Goal: Information Seeking & Learning: Learn about a topic

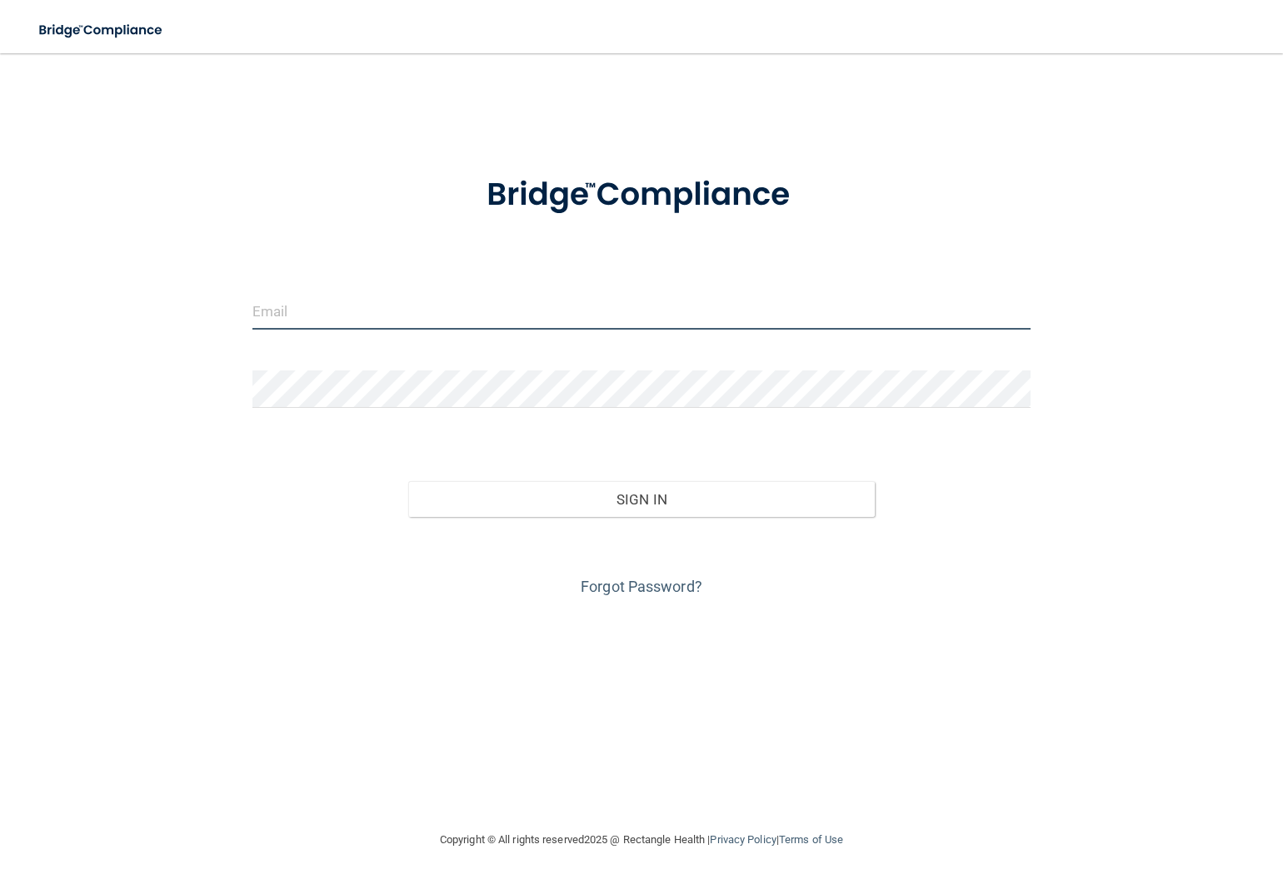
click at [394, 307] on input "email" at bounding box center [641, 310] width 778 height 37
type input "[EMAIL_ADDRESS][DOMAIN_NAME]"
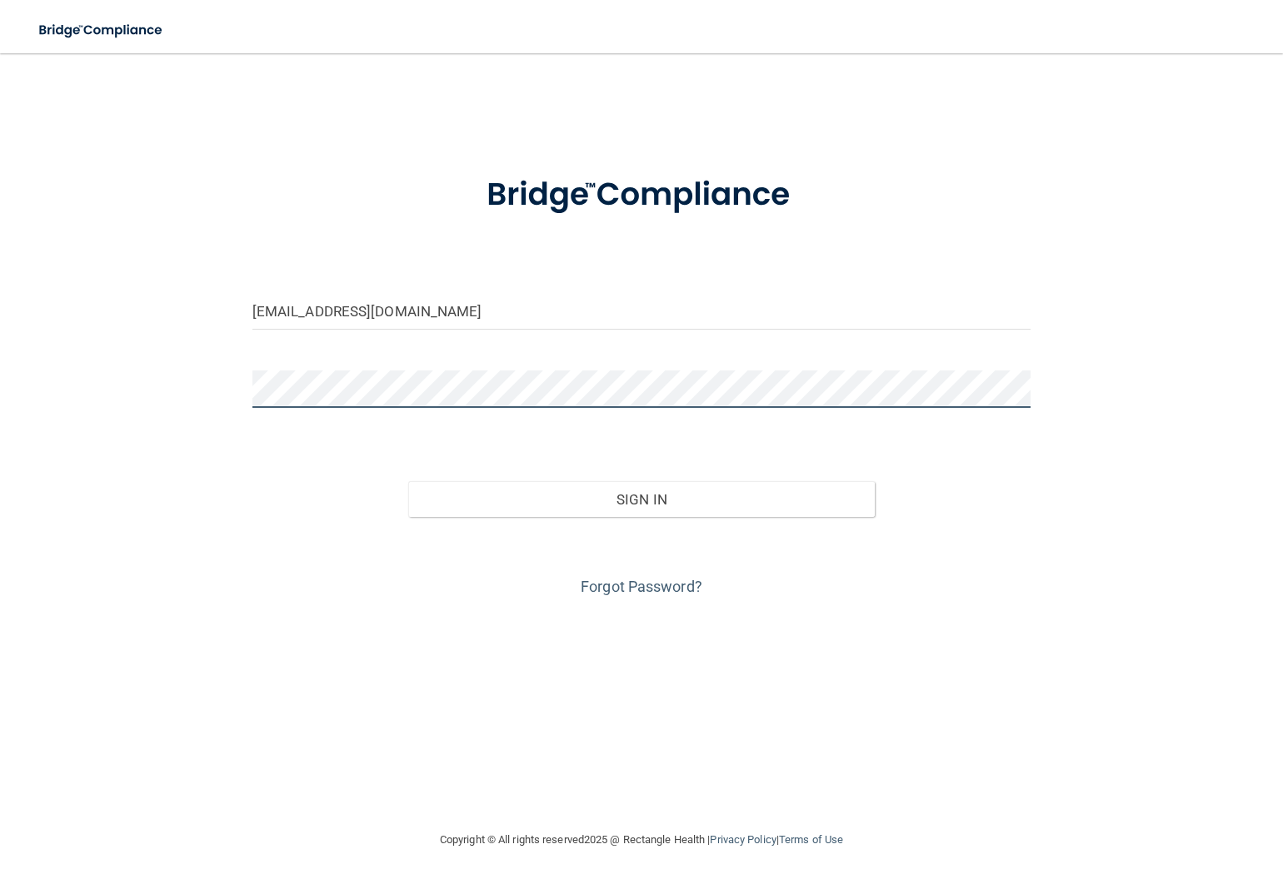
click at [408, 481] on button "Sign In" at bounding box center [641, 499] width 467 height 37
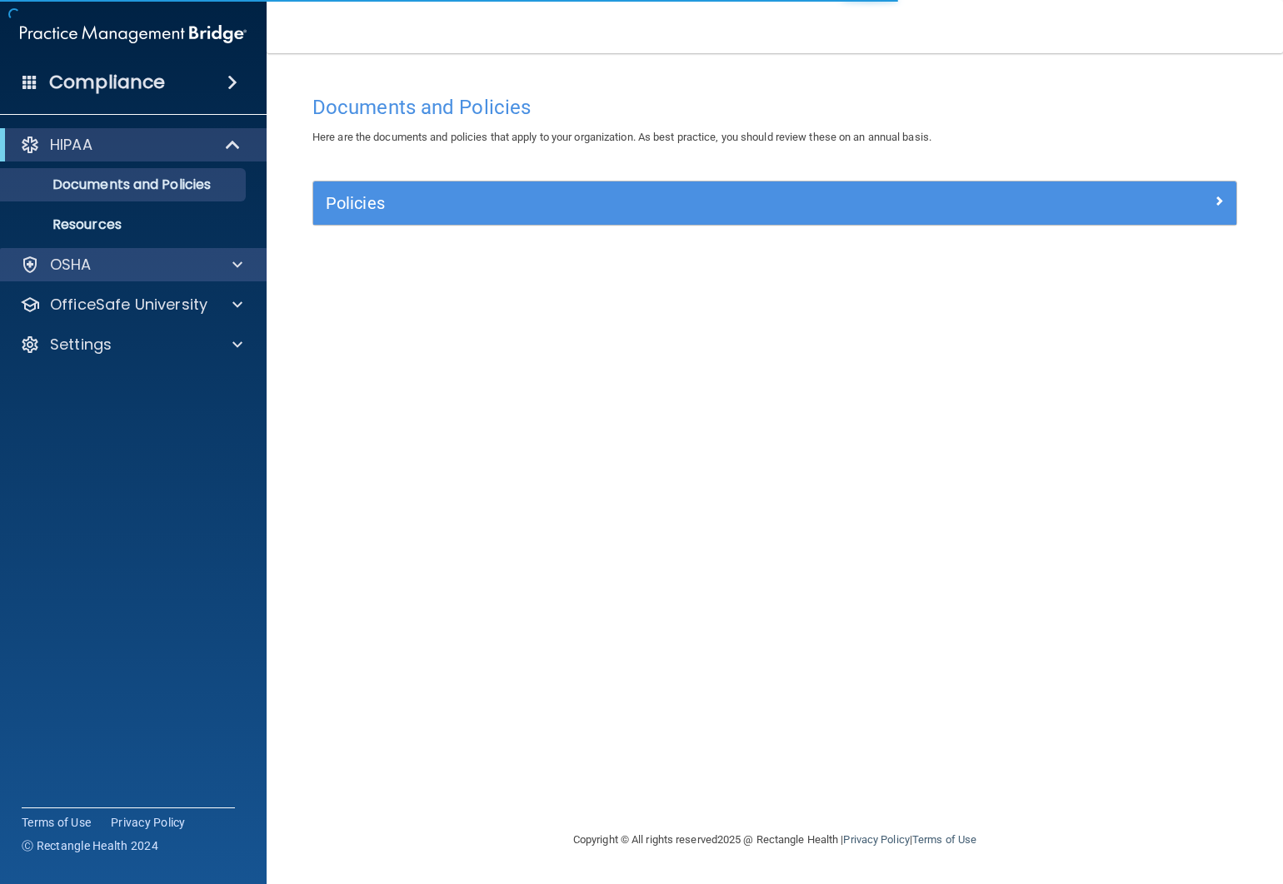
click at [146, 277] on div "OSHA" at bounding box center [133, 264] width 267 height 33
click at [171, 273] on div "OSHA" at bounding box center [110, 265] width 207 height 20
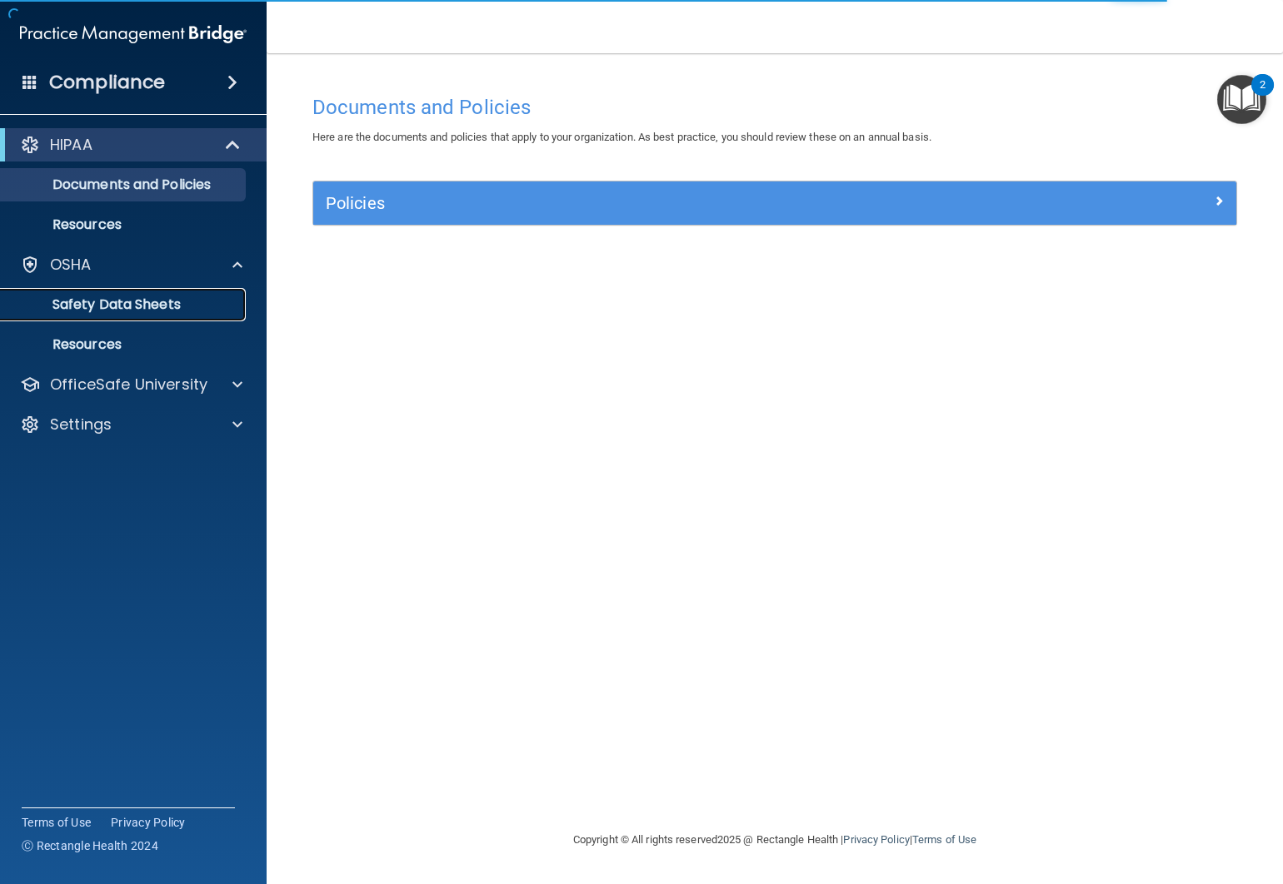
click at [182, 301] on p "Safety Data Sheets" at bounding box center [124, 304] width 227 height 17
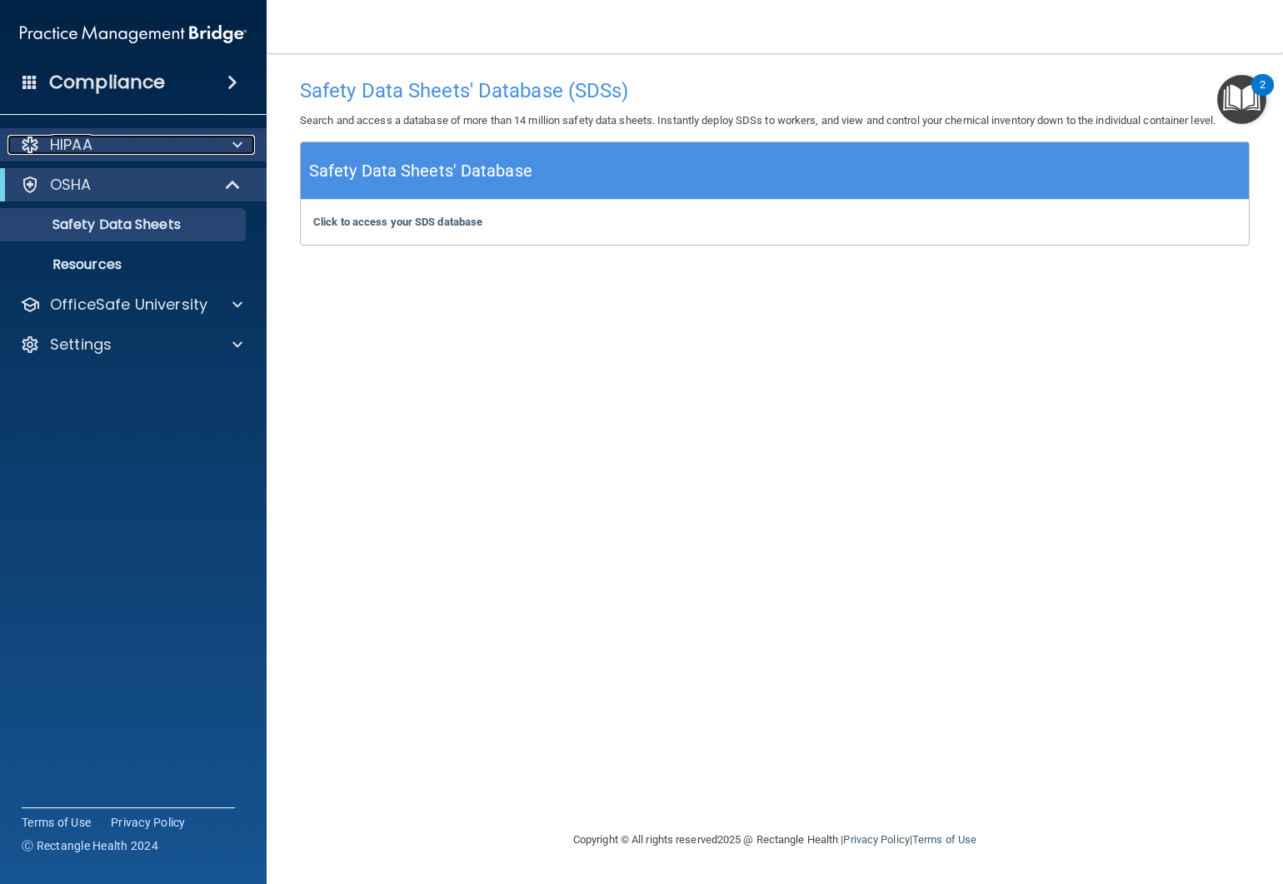
click at [137, 149] on div "HIPAA" at bounding box center [110, 145] width 207 height 20
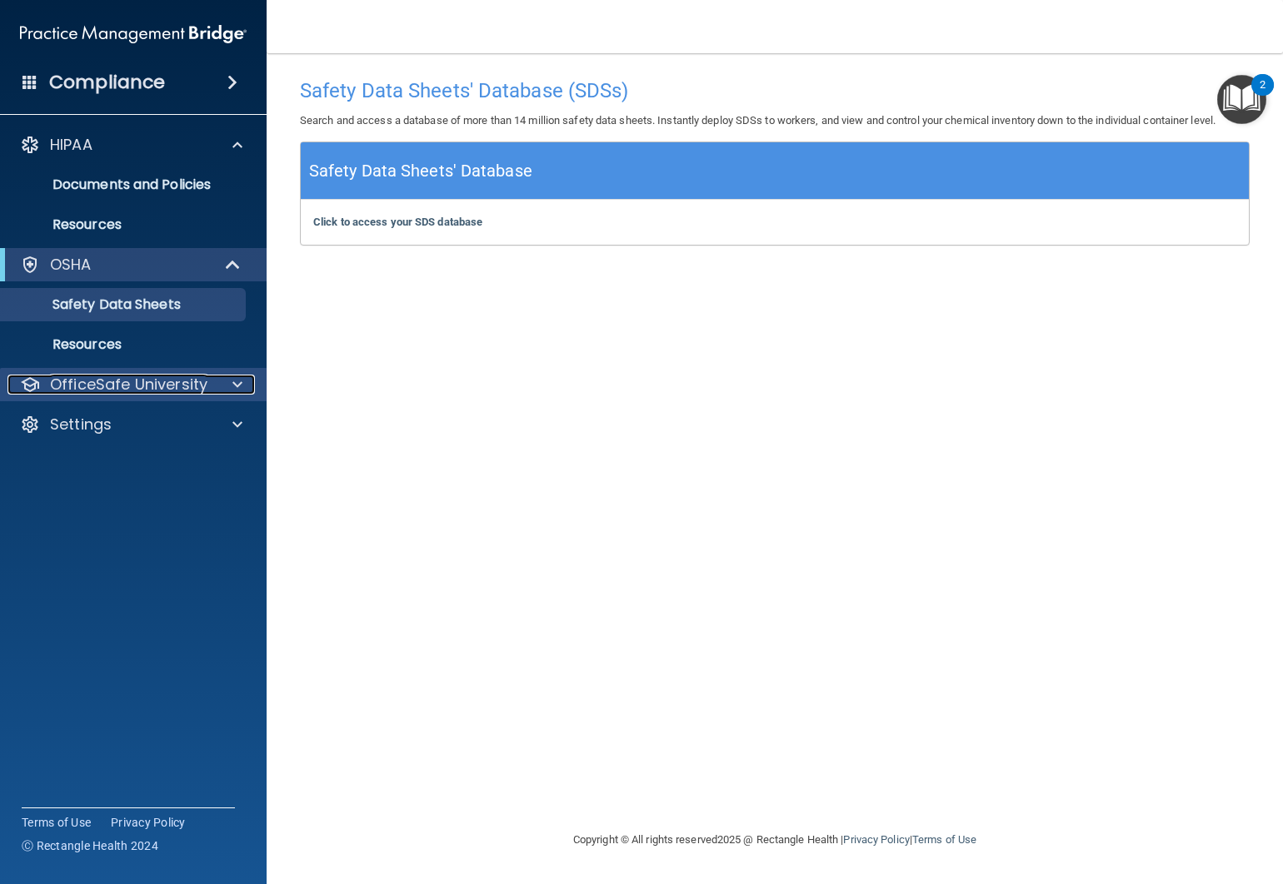
click at [214, 393] on div at bounding box center [235, 385] width 42 height 20
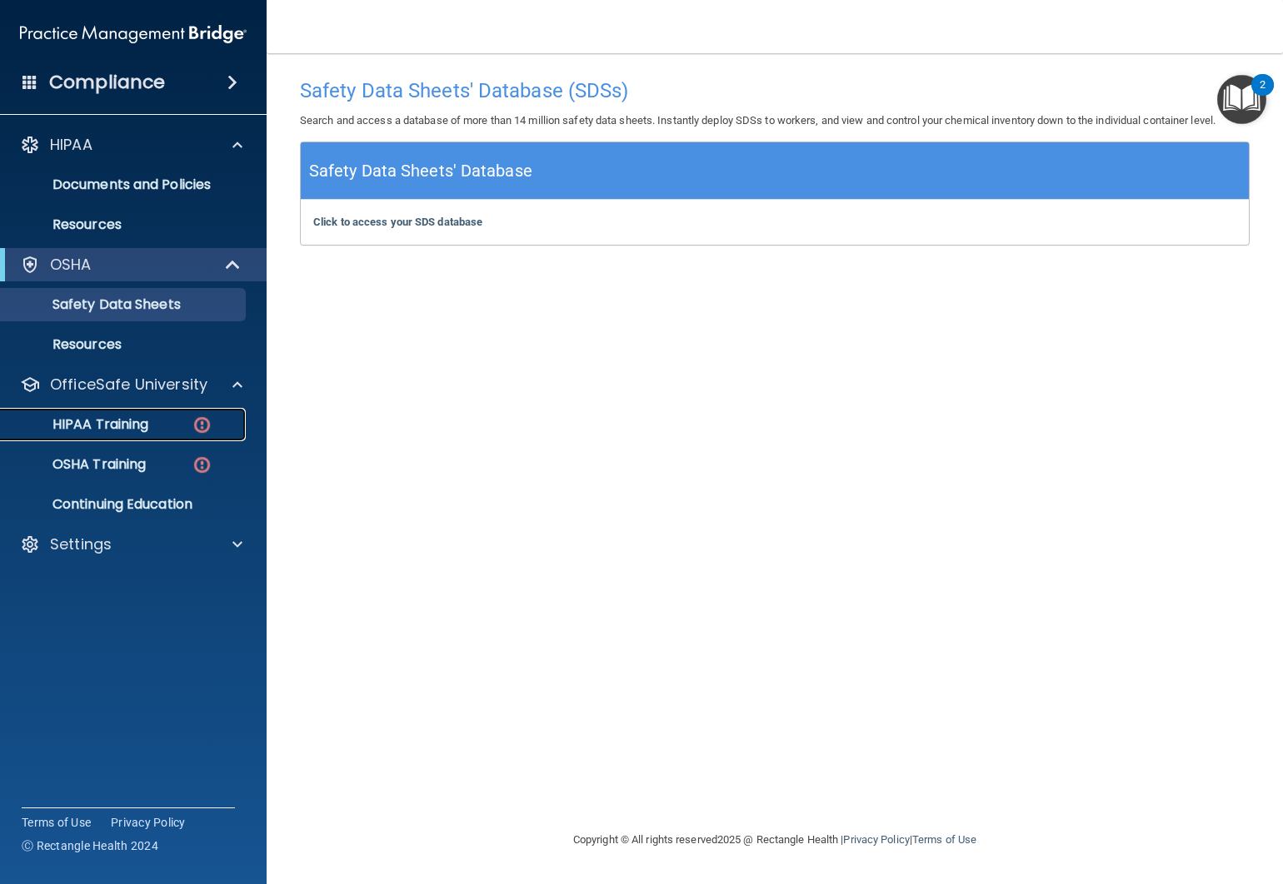
click at [176, 428] on div "HIPAA Training" at bounding box center [124, 424] width 227 height 17
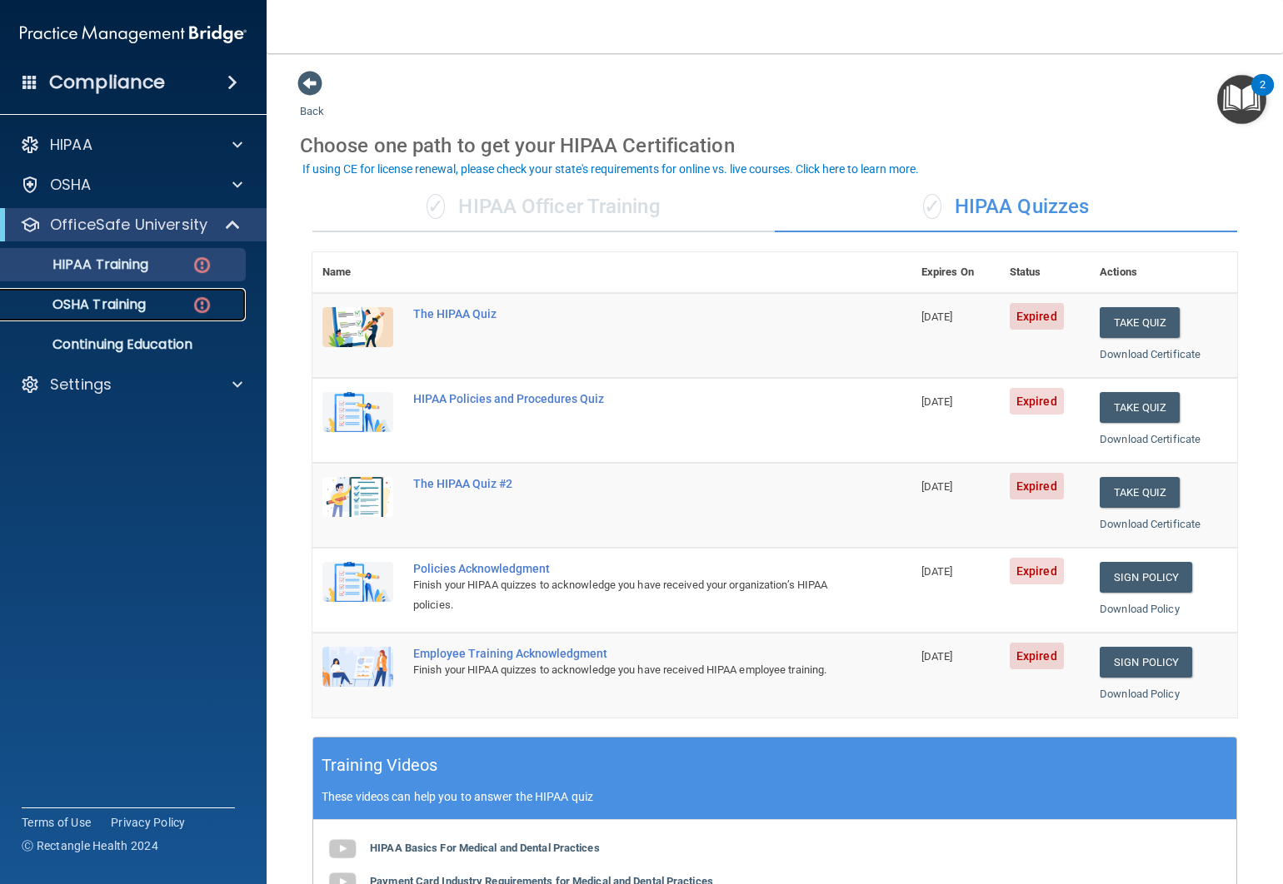
click at [187, 308] on div "OSHA Training" at bounding box center [124, 304] width 227 height 17
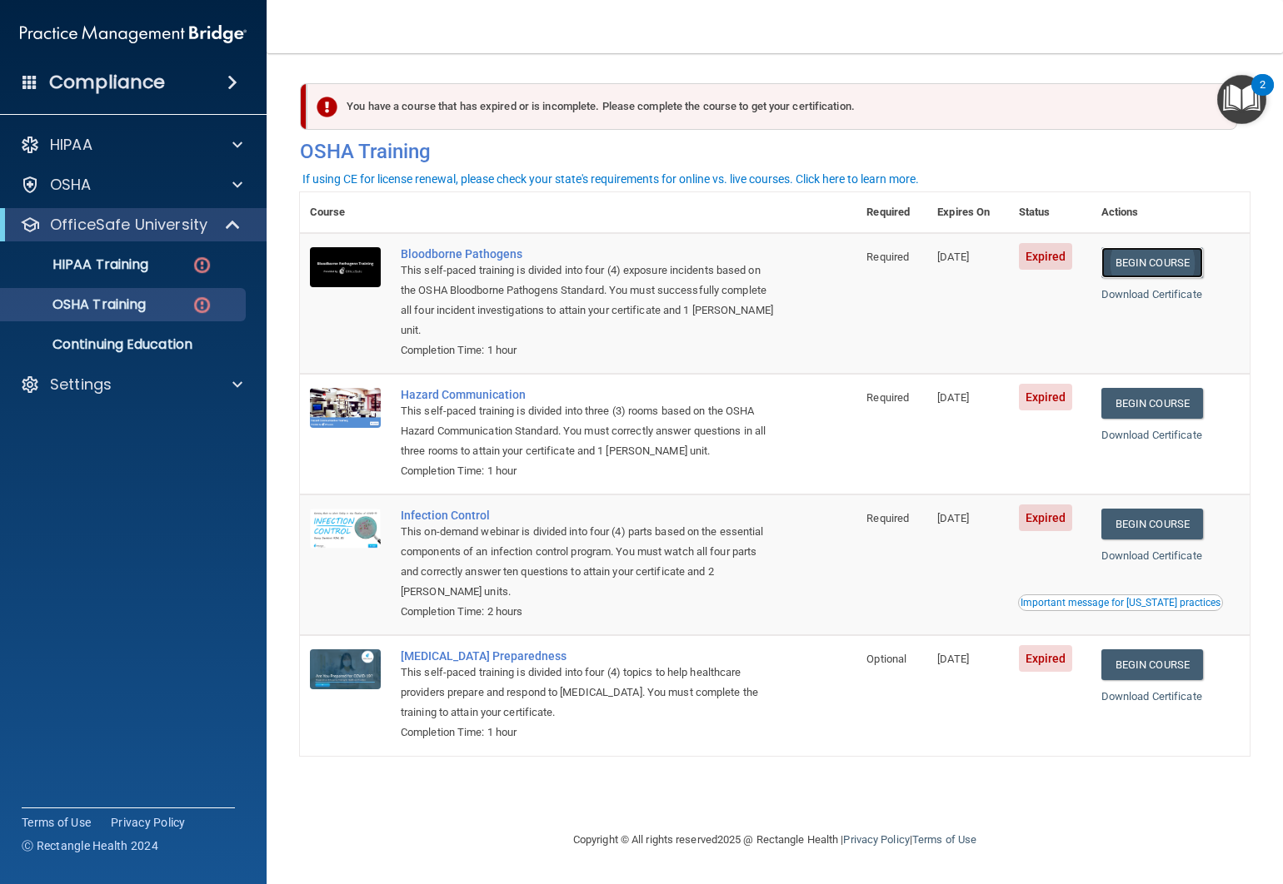
click at [1133, 260] on link "Begin Course" at bounding box center [1152, 262] width 102 height 31
click at [1090, 598] on div "Important message for California practices" at bounding box center [1120, 603] width 200 height 10
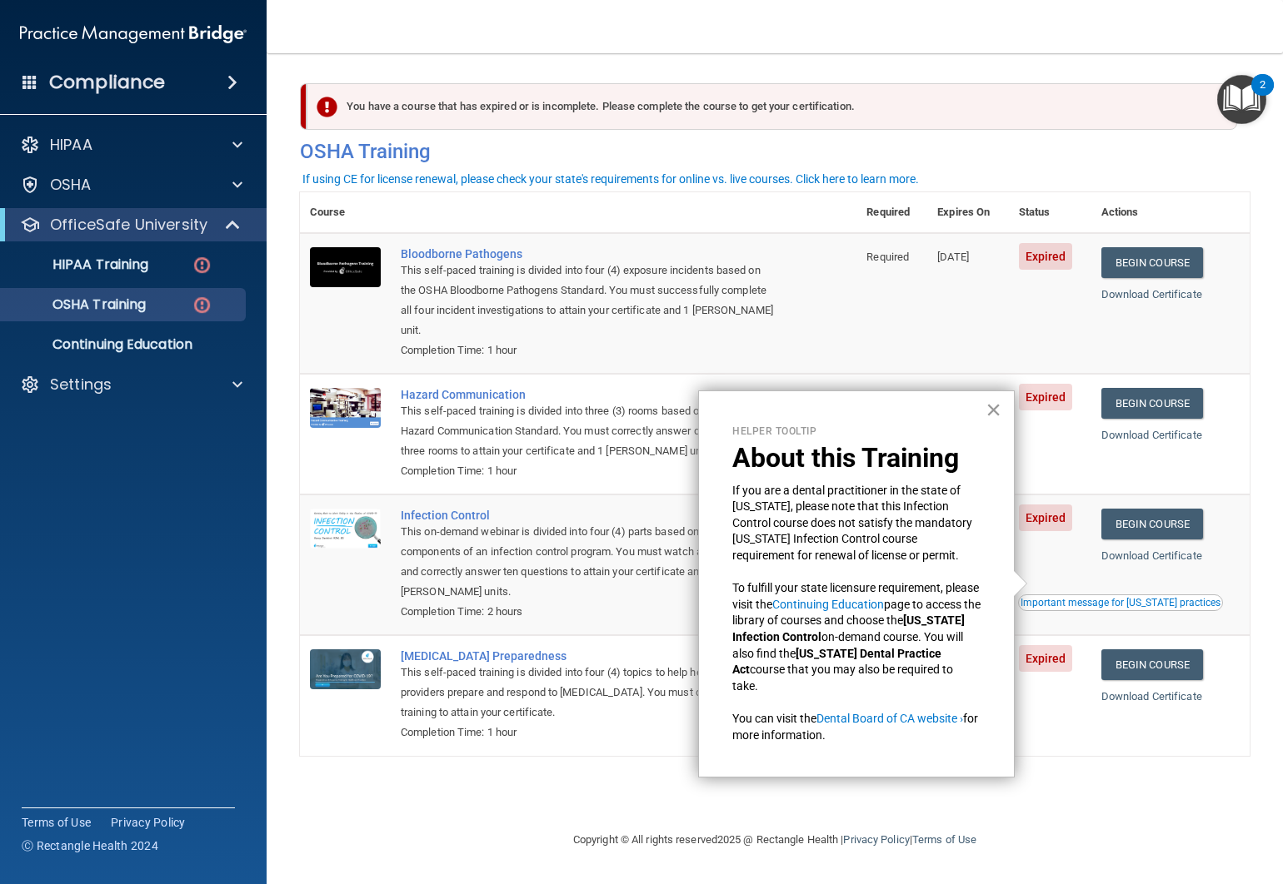
click at [994, 414] on button "×" at bounding box center [993, 409] width 16 height 27
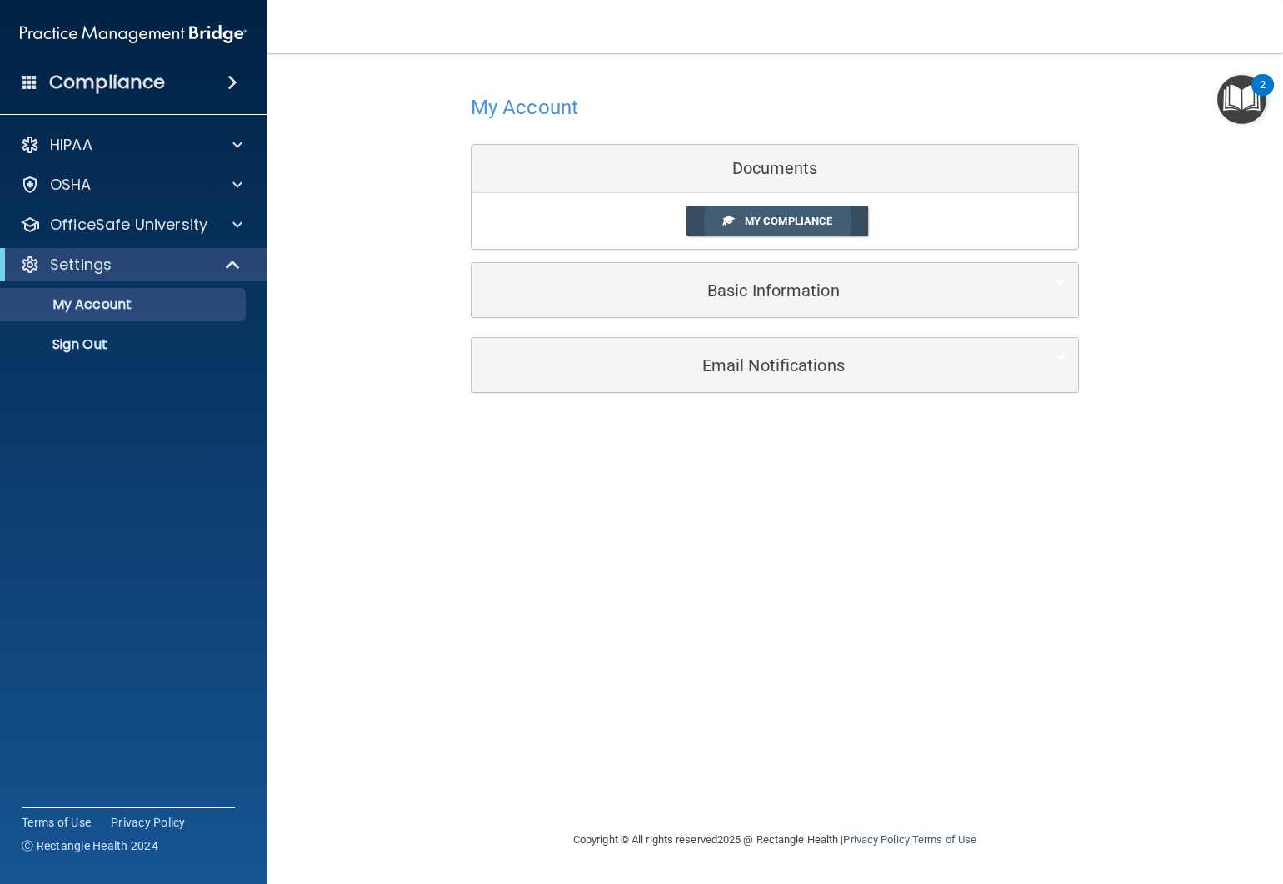
click at [757, 218] on span "My Compliance" at bounding box center [788, 221] width 87 height 12
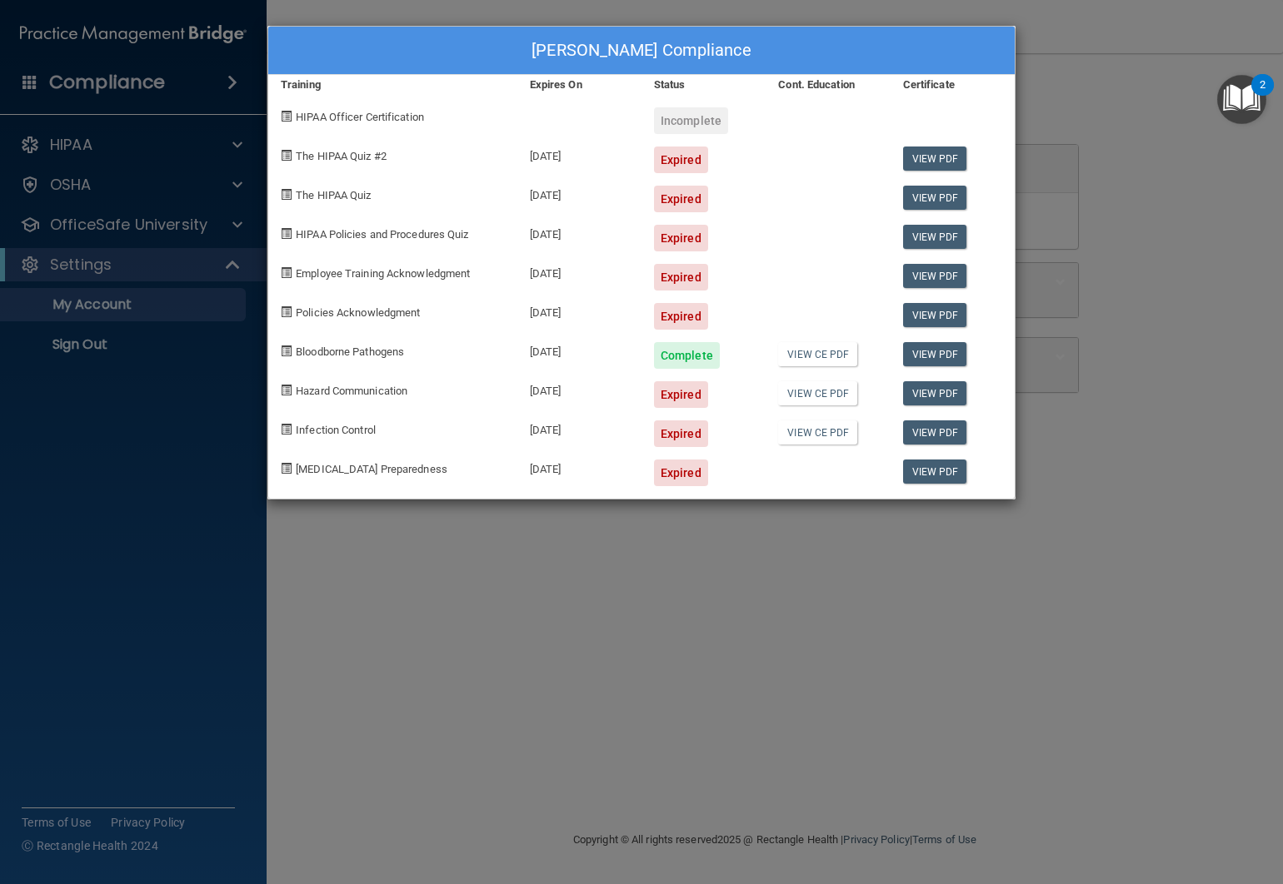
click at [688, 109] on div "Incomplete" at bounding box center [691, 120] width 74 height 27
click at [824, 357] on link "View CE PDF" at bounding box center [817, 354] width 79 height 24
click at [284, 310] on span at bounding box center [286, 311] width 11 height 11
click at [875, 5] on div "Alexandra Santana's Compliance Training Expires On Status Cont. Education Certi…" at bounding box center [641, 442] width 1283 height 884
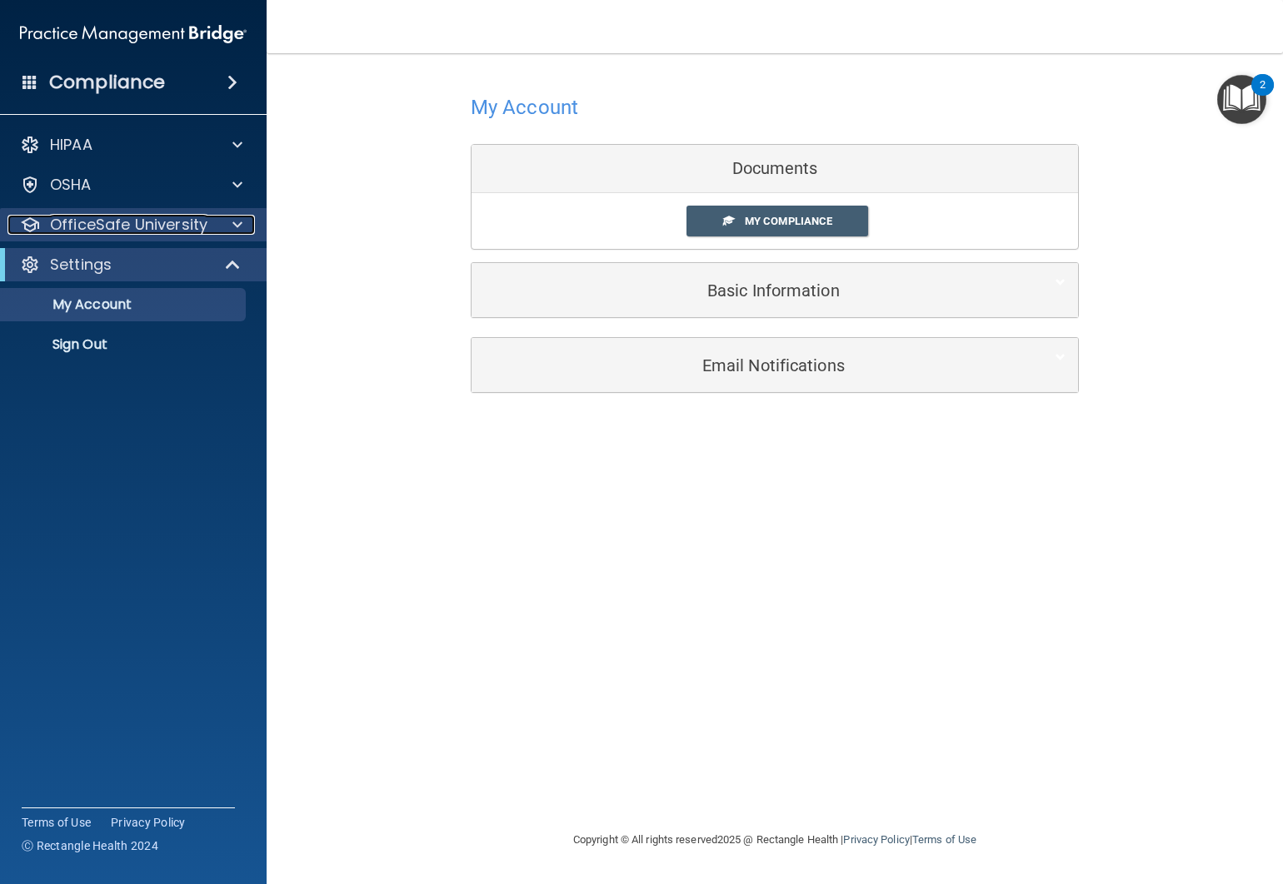
click at [229, 234] on div at bounding box center [235, 225] width 42 height 20
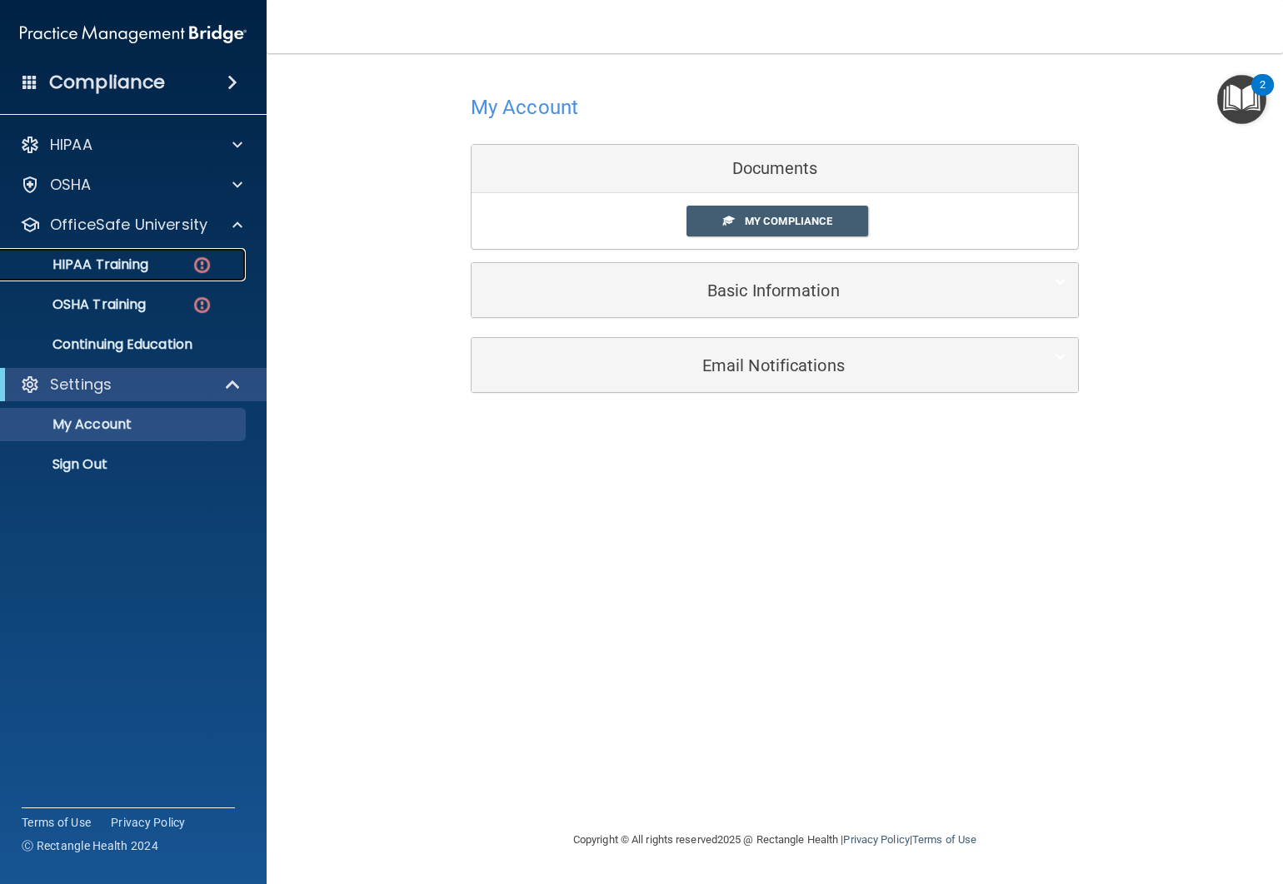
click at [202, 271] on img at bounding box center [202, 265] width 21 height 21
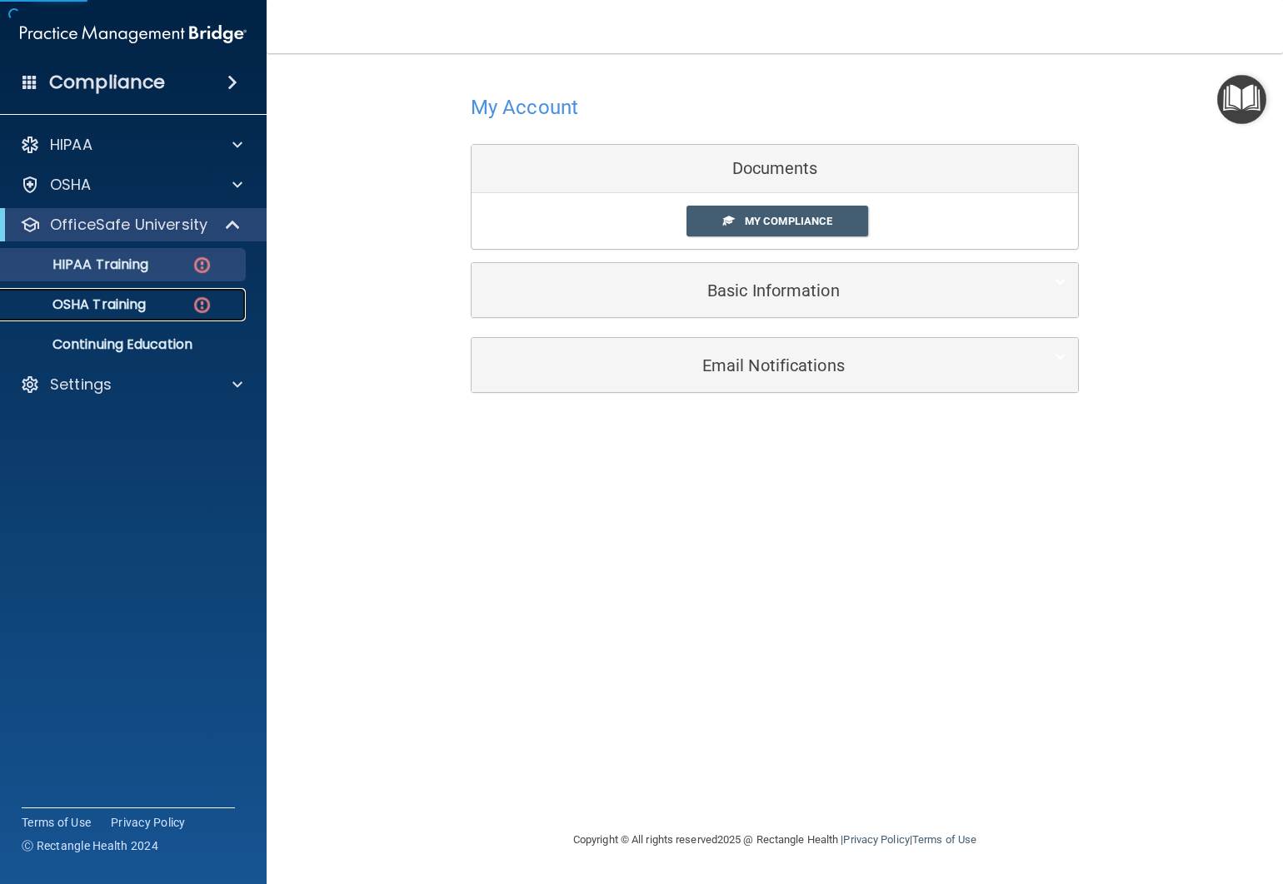
click at [197, 291] on link "OSHA Training" at bounding box center [114, 304] width 262 height 33
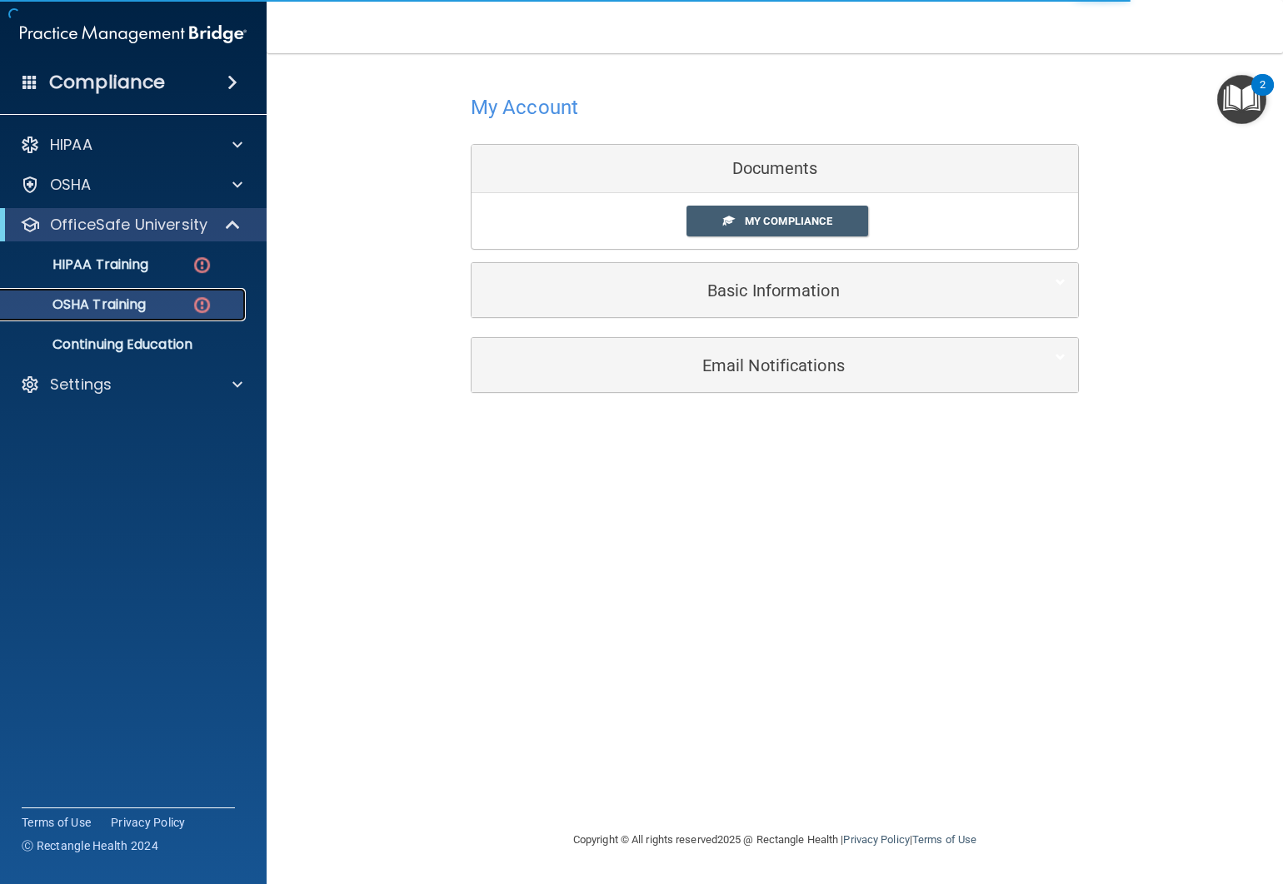
click at [203, 307] on img at bounding box center [202, 305] width 21 height 21
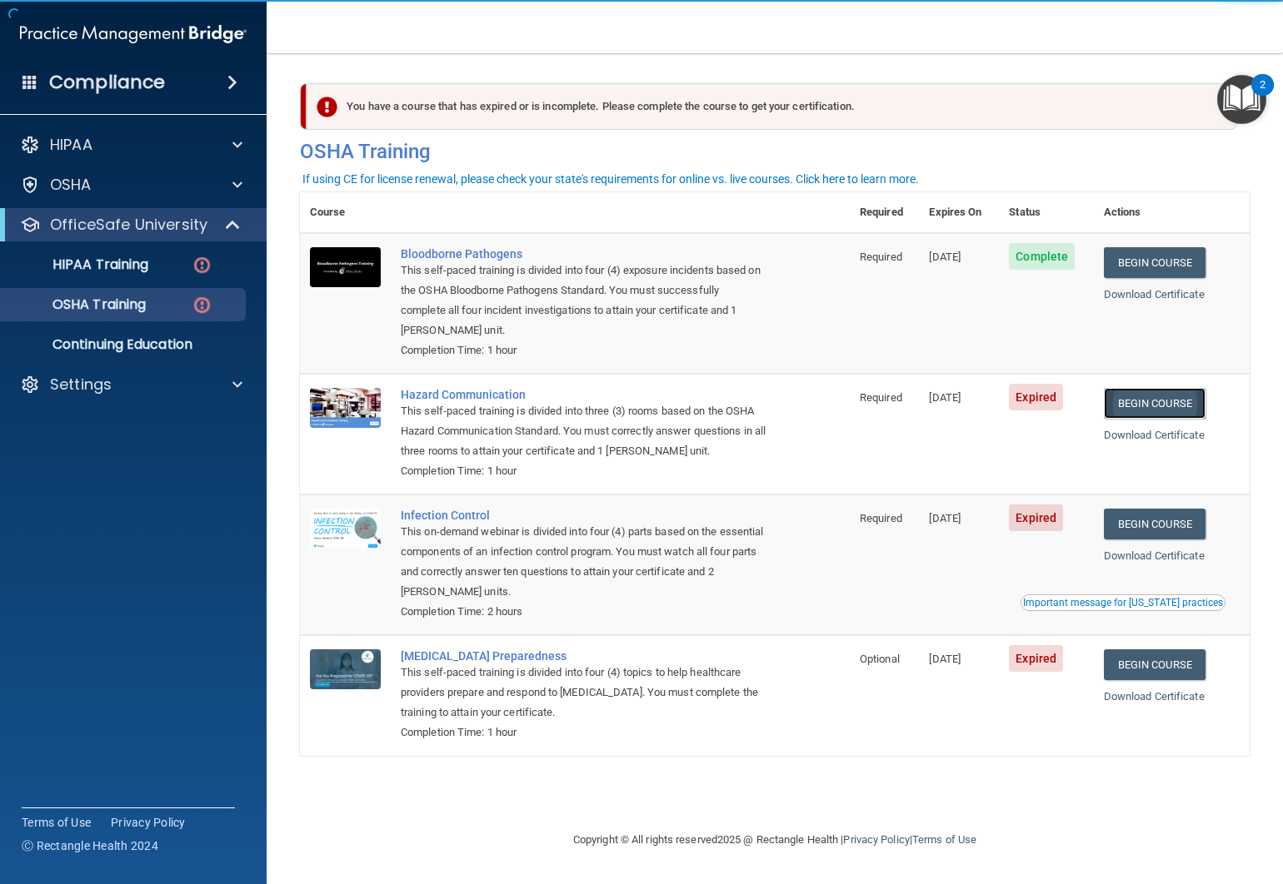
click at [1171, 406] on link "Begin Course" at bounding box center [1155, 403] width 102 height 31
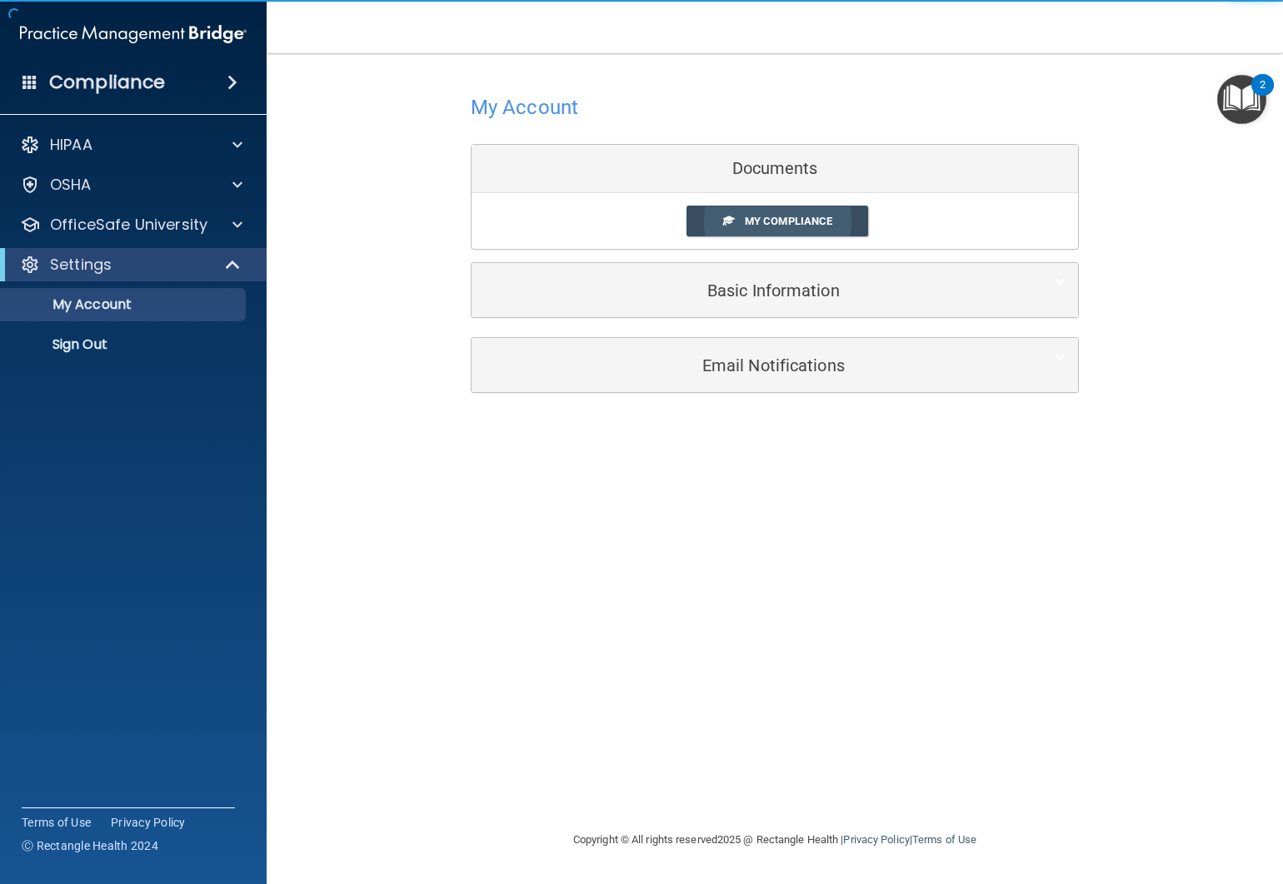
click at [798, 232] on link "My Compliance" at bounding box center [777, 221] width 182 height 31
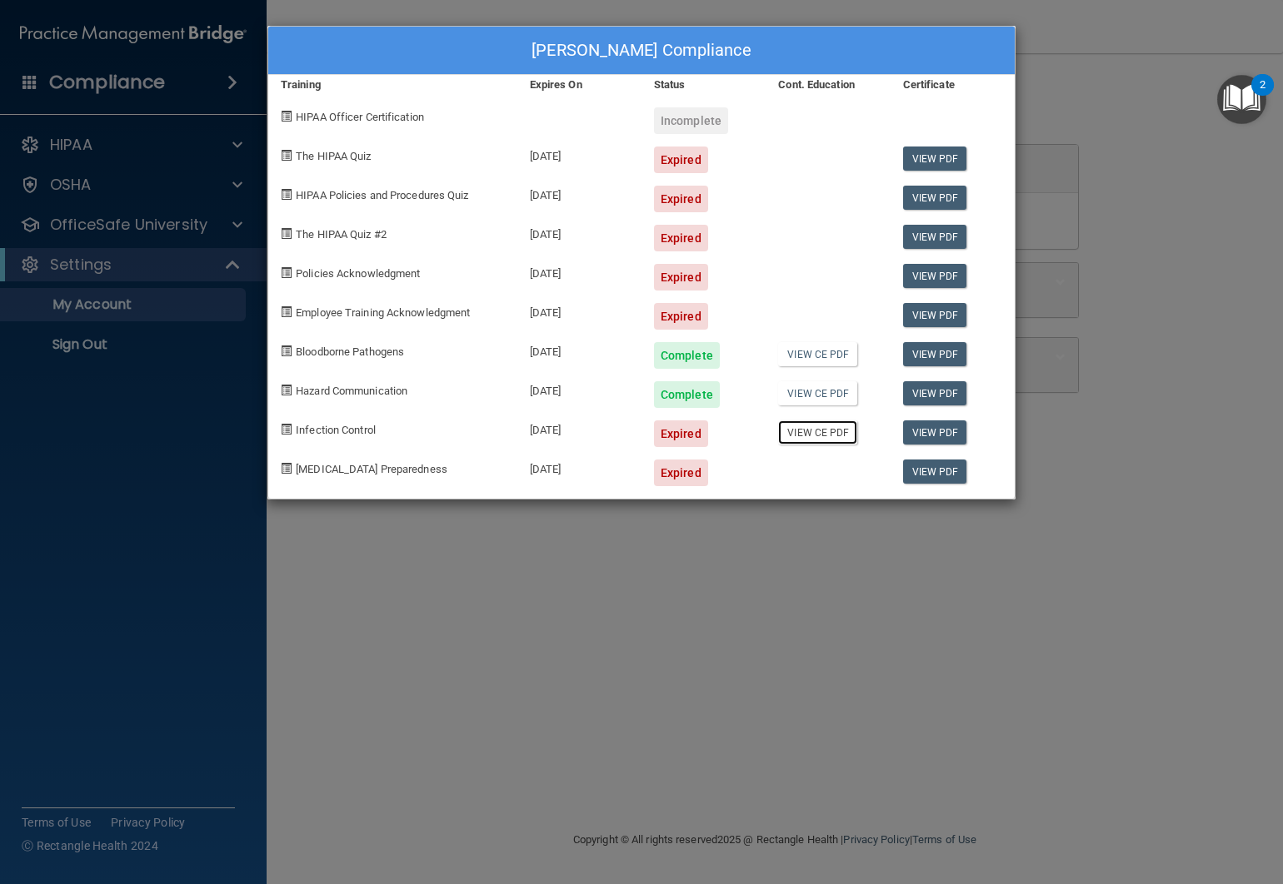
click at [833, 431] on link "View CE PDF" at bounding box center [817, 433] width 79 height 24
drag, startPoint x: 267, startPoint y: 17, endPoint x: 332, endPoint y: 4, distance: 67.0
click at [267, 17] on div "Alexandra Santana's Compliance Training Expires On Status Cont. Education Certi…" at bounding box center [641, 442] width 1283 height 884
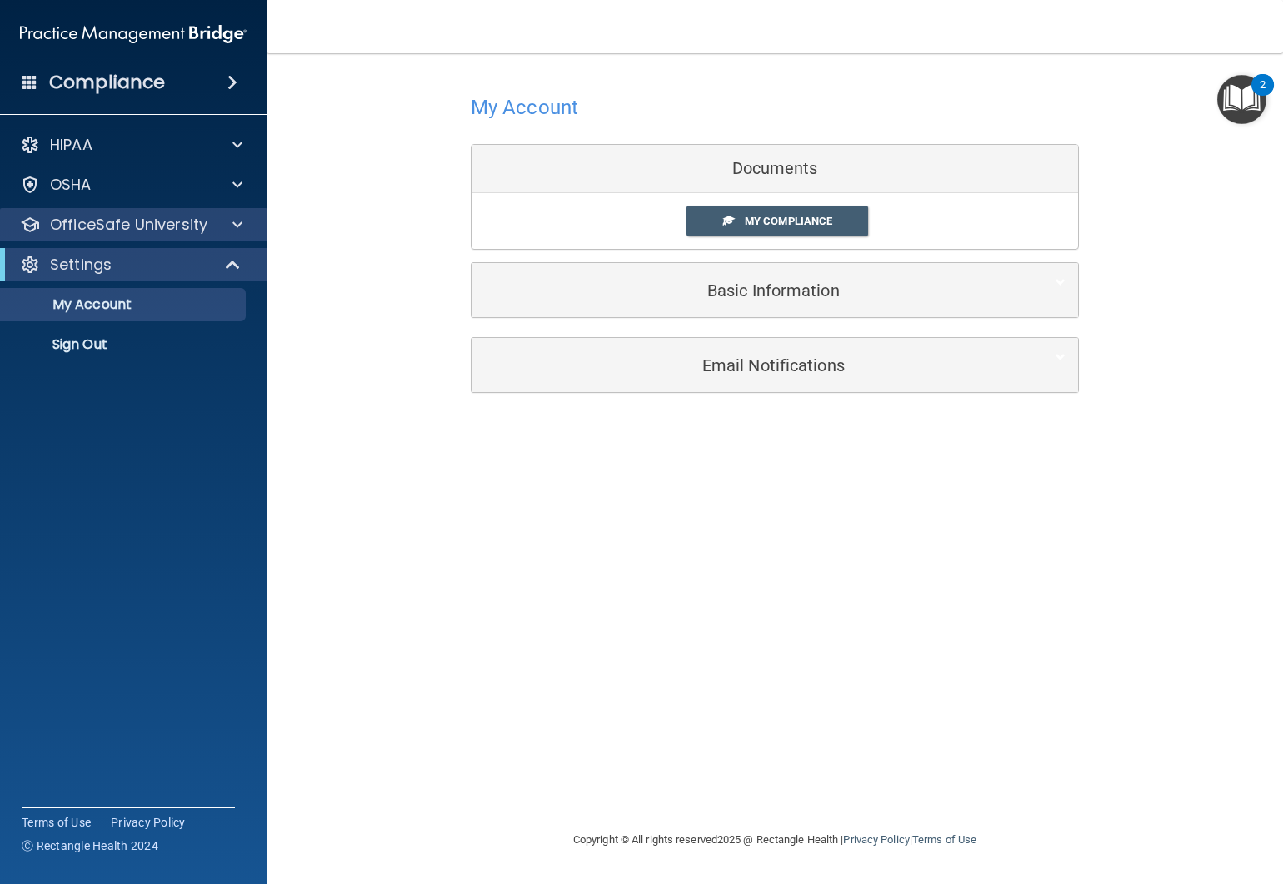
click at [162, 237] on div "OfficeSafe University" at bounding box center [133, 224] width 267 height 33
click at [232, 222] on span at bounding box center [237, 225] width 10 height 20
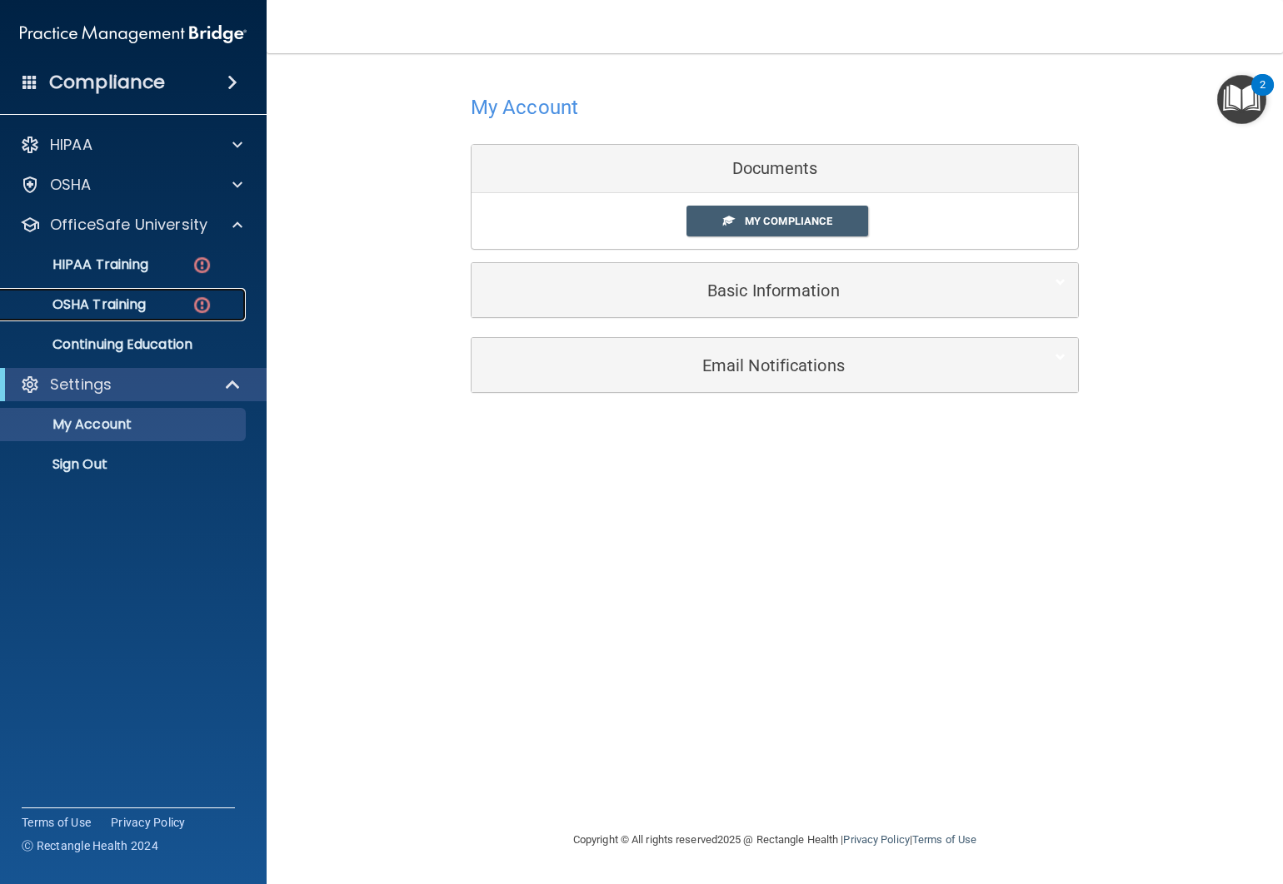
click at [202, 301] on img at bounding box center [202, 305] width 21 height 21
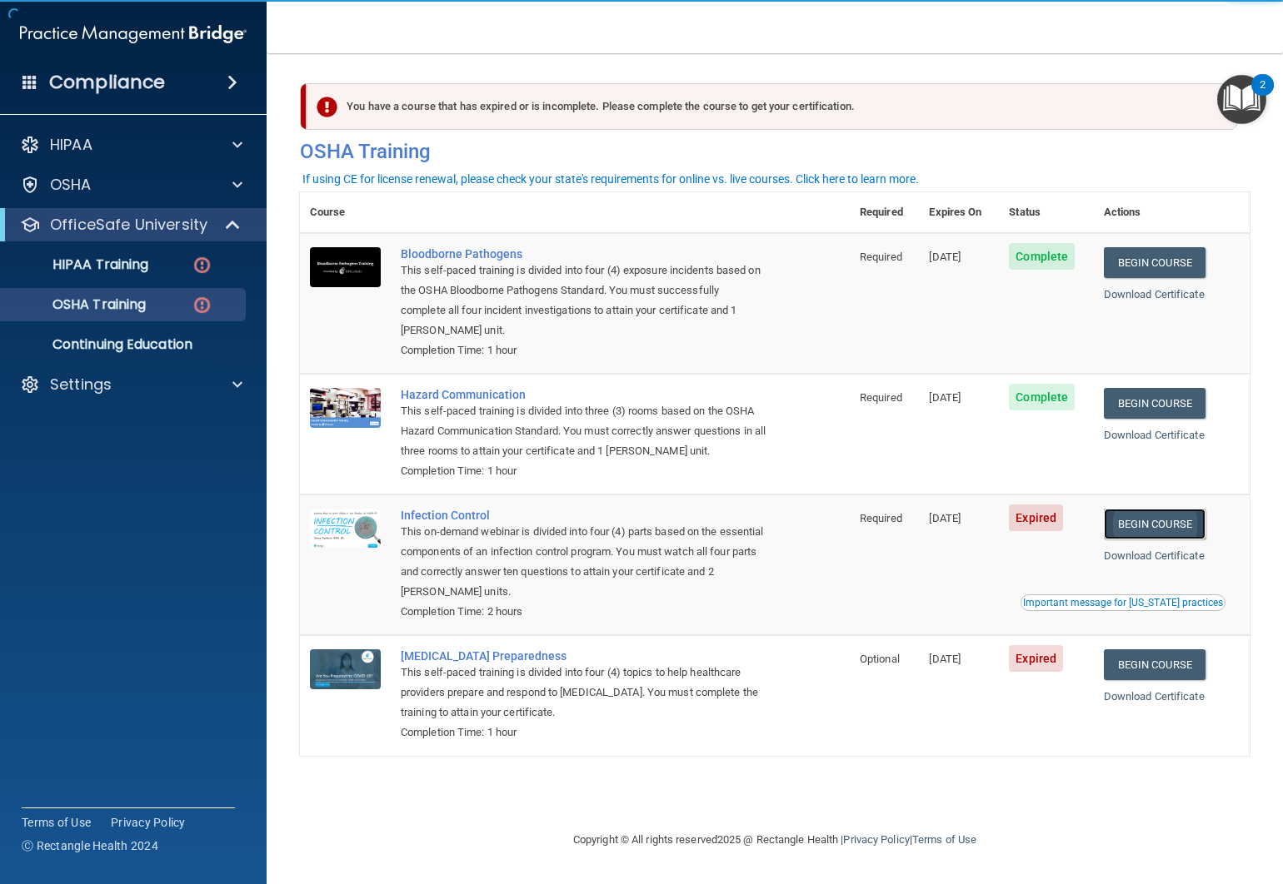
click at [1159, 524] on link "Begin Course" at bounding box center [1155, 524] width 102 height 31
